Goal: Task Accomplishment & Management: Manage account settings

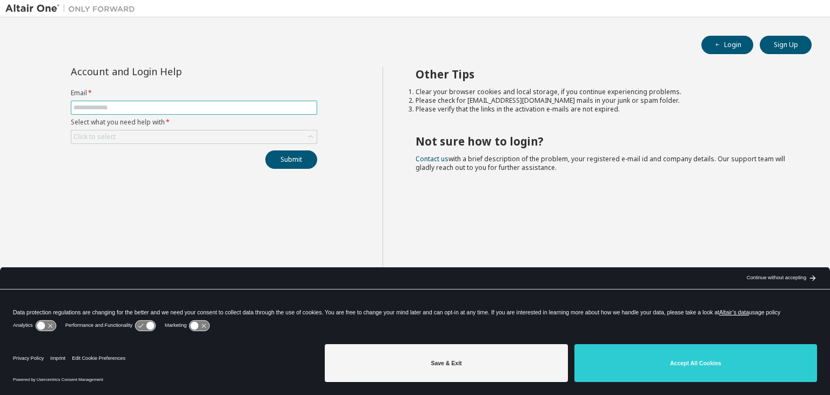
click at [183, 109] on input "text" at bounding box center [194, 107] width 241 height 9
click at [190, 134] on div "Click to select" at bounding box center [193, 136] width 245 height 13
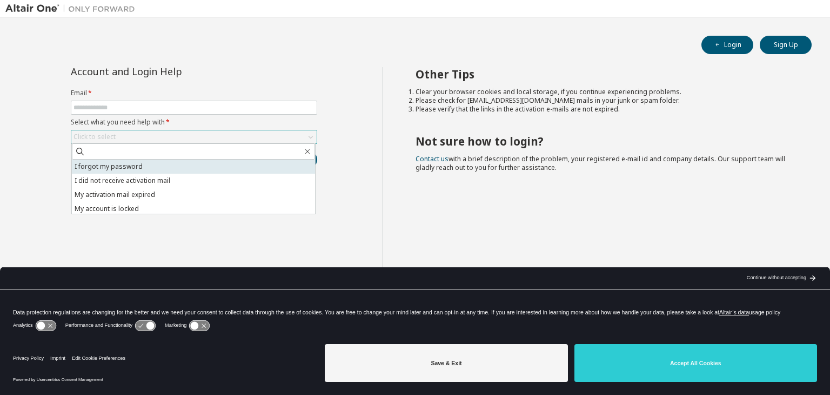
click at [192, 161] on li "I forgot my password" at bounding box center [193, 166] width 243 height 14
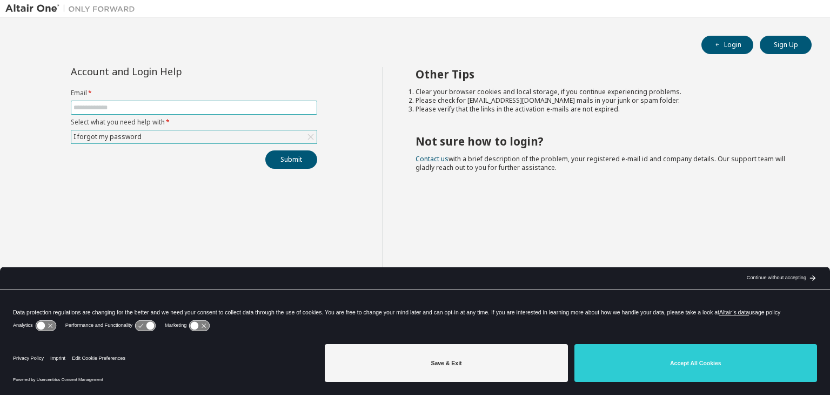
click at [161, 104] on input "text" at bounding box center [194, 107] width 241 height 9
type input "**********"
click at [265, 150] on button "Submit" at bounding box center [291, 159] width 52 height 18
click at [287, 163] on button "Submit" at bounding box center [291, 159] width 52 height 18
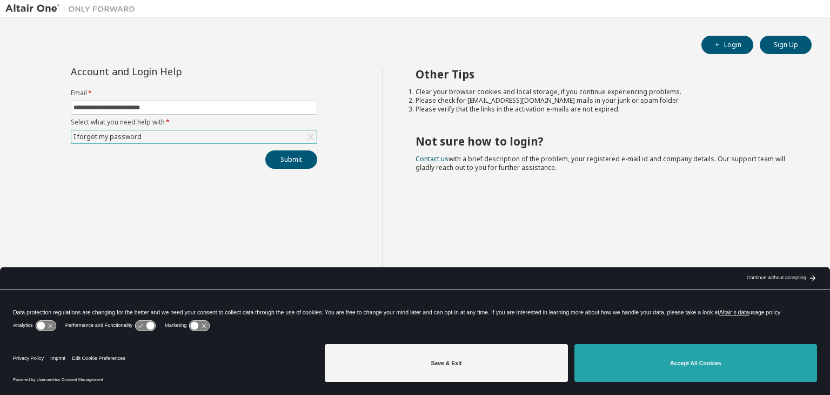
click at [665, 359] on button "Accept All Cookies" at bounding box center [695, 363] width 243 height 38
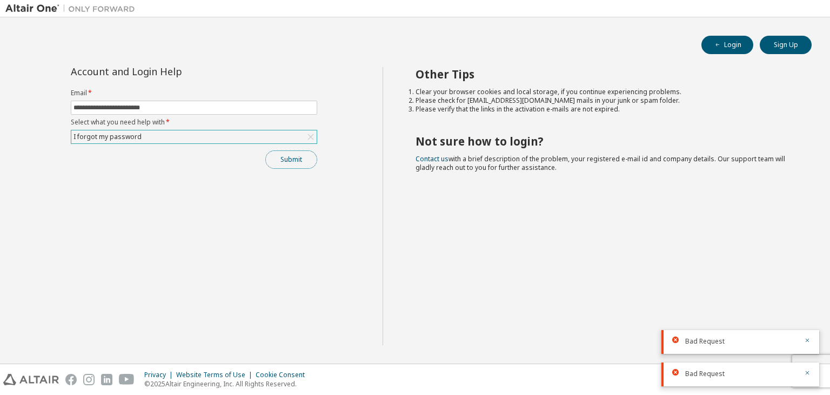
click at [308, 159] on button "Submit" at bounding box center [291, 159] width 52 height 18
click at [599, 282] on div "Other Tips Clear your browser cookies and local storage, if you continue experi…" at bounding box center [604, 206] width 443 height 278
click at [807, 371] on icon "button" at bounding box center [807, 372] width 6 height 6
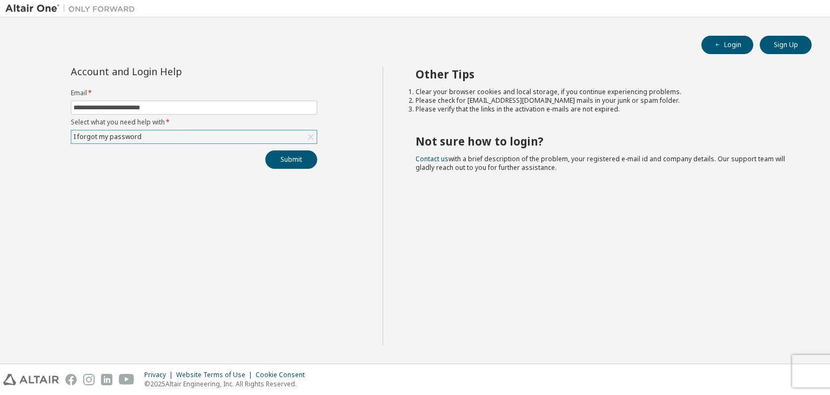
click at [807, 371] on div "Privacy Website Terms of Use Cookie Consent © 2025 Altair Engineering, Inc. All…" at bounding box center [415, 379] width 830 height 31
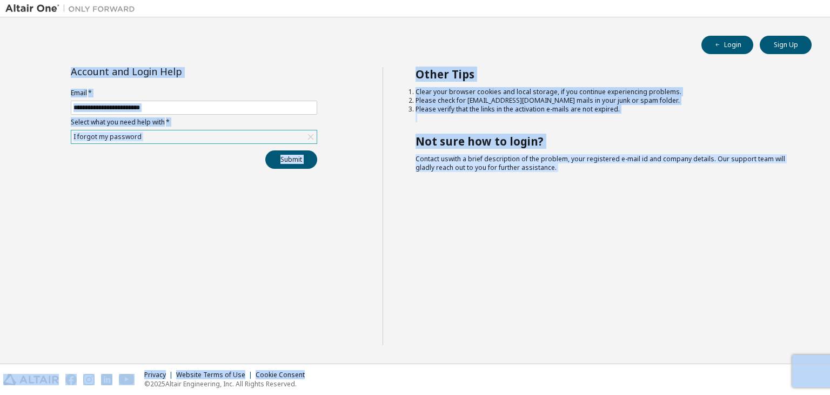
click at [725, 293] on div "Other Tips Clear your browser cookies and local storage, if you continue experi…" at bounding box center [604, 206] width 443 height 278
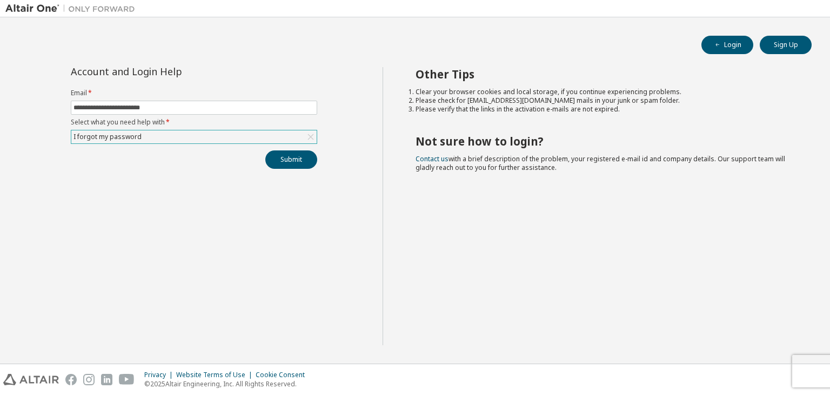
click at [643, 255] on div "Other Tips Clear your browser cookies and local storage, if you continue experi…" at bounding box center [604, 206] width 443 height 278
click at [729, 44] on button "Login" at bounding box center [728, 45] width 52 height 18
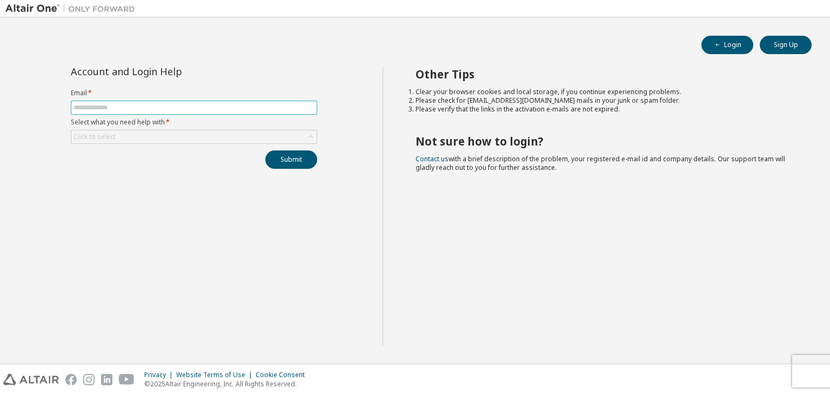
click at [245, 109] on input "text" at bounding box center [194, 107] width 241 height 9
type input "**********"
click at [243, 131] on div "Click to select" at bounding box center [193, 136] width 245 height 13
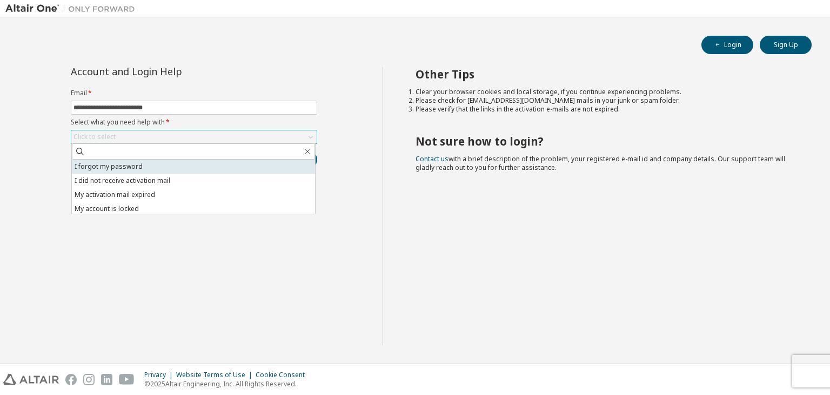
click at [229, 160] on li "I forgot my password" at bounding box center [193, 166] width 243 height 14
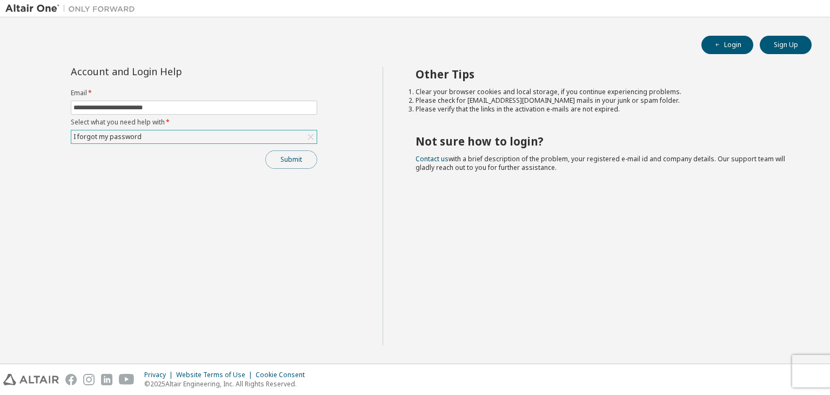
click at [285, 154] on button "Submit" at bounding box center [291, 159] width 52 height 18
